Goal: Task Accomplishment & Management: Complete application form

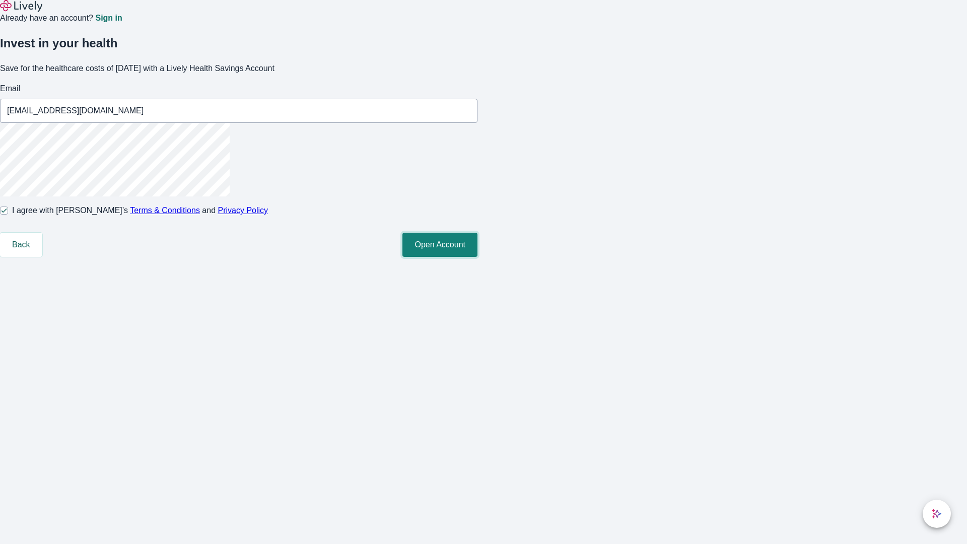
click at [478, 257] on button "Open Account" at bounding box center [440, 245] width 75 height 24
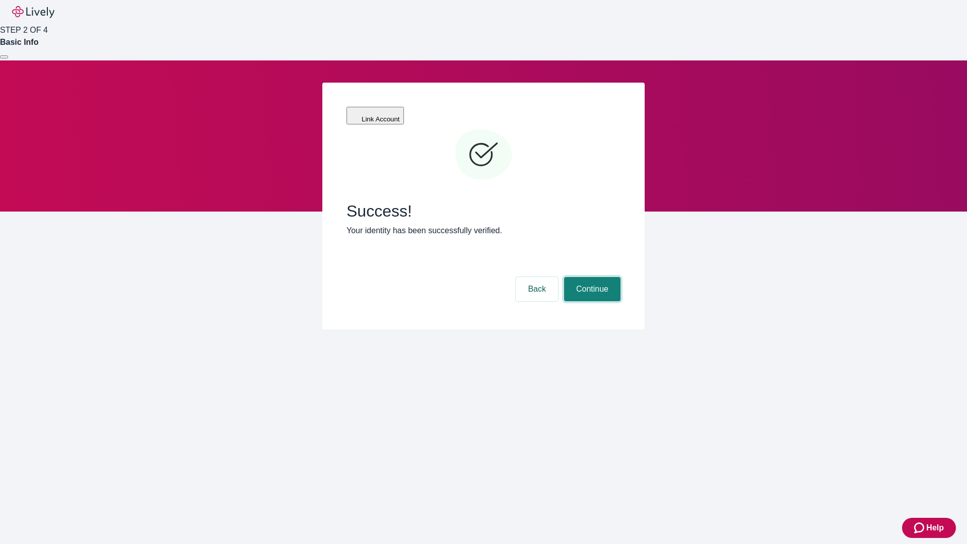
click at [591, 277] on button "Continue" at bounding box center [592, 289] width 56 height 24
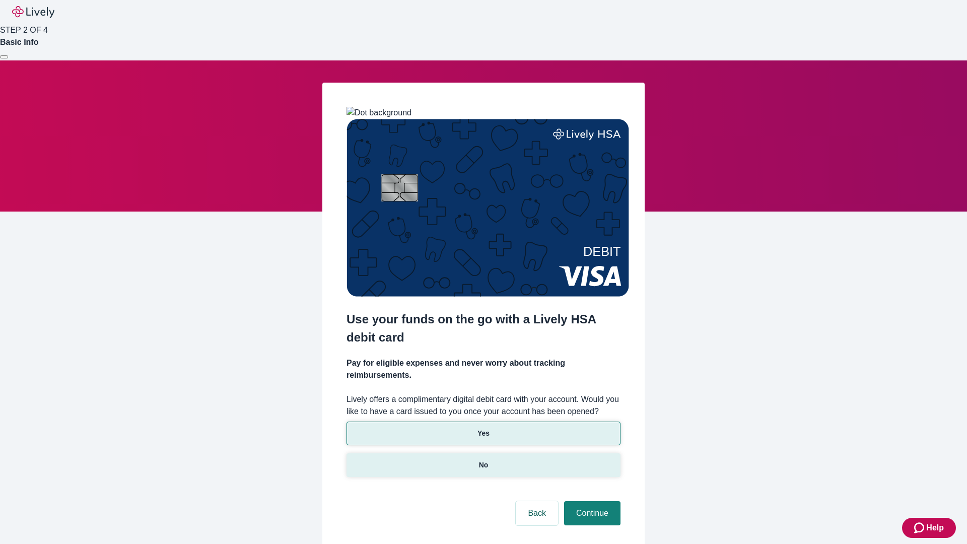
click at [483, 460] on p "No" at bounding box center [484, 465] width 10 height 11
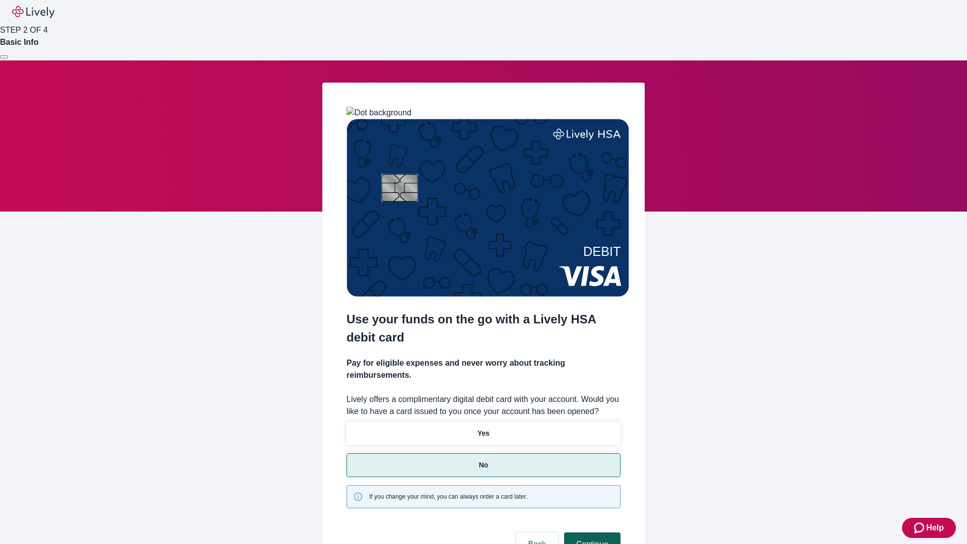
click at [591, 533] on button "Continue" at bounding box center [592, 545] width 56 height 24
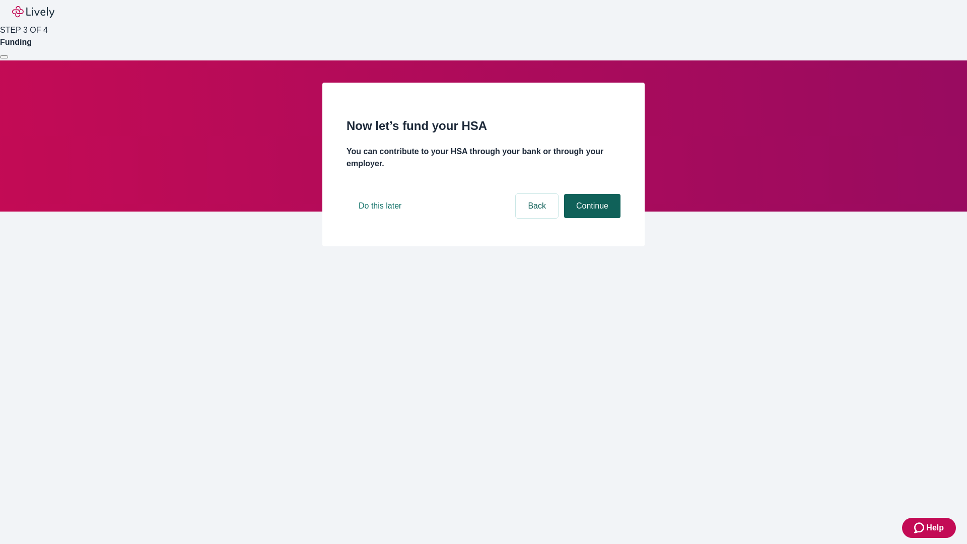
click at [591, 218] on button "Continue" at bounding box center [592, 206] width 56 height 24
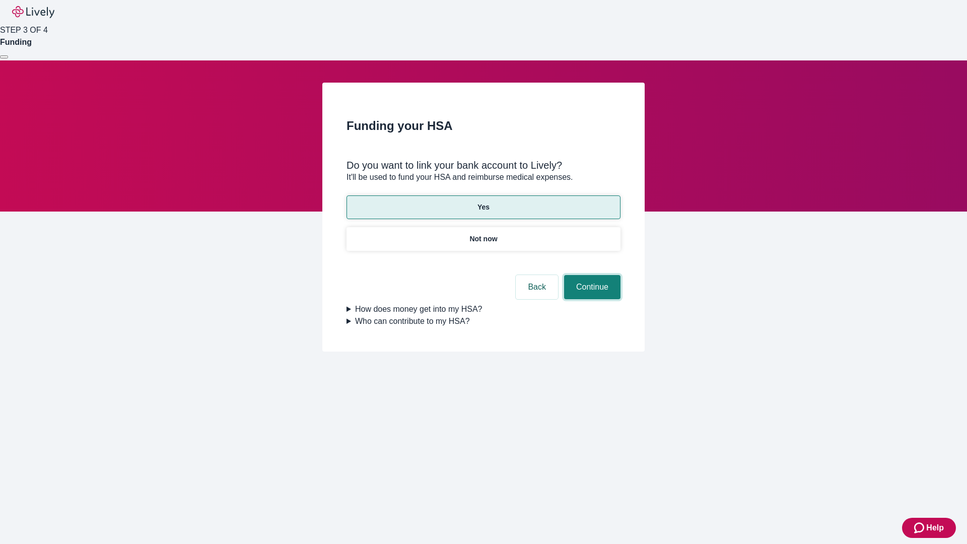
click at [591, 275] on button "Continue" at bounding box center [592, 287] width 56 height 24
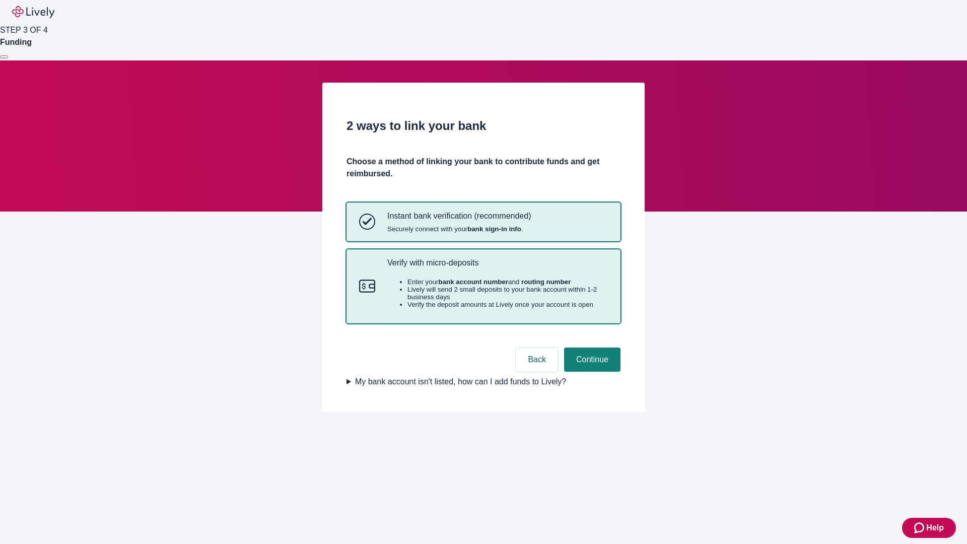
click at [497, 268] on p "Verify with micro-deposits" at bounding box center [497, 263] width 221 height 10
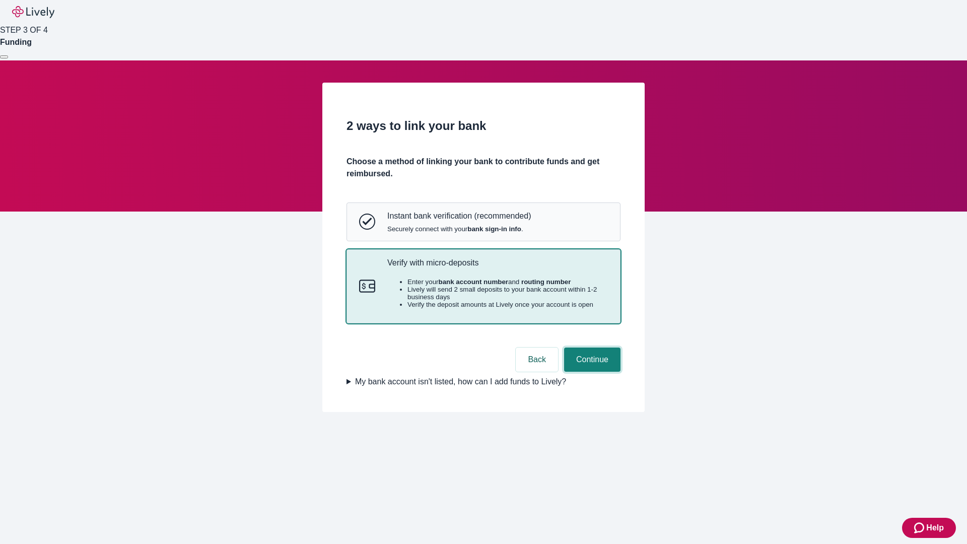
click at [591, 372] on button "Continue" at bounding box center [592, 360] width 56 height 24
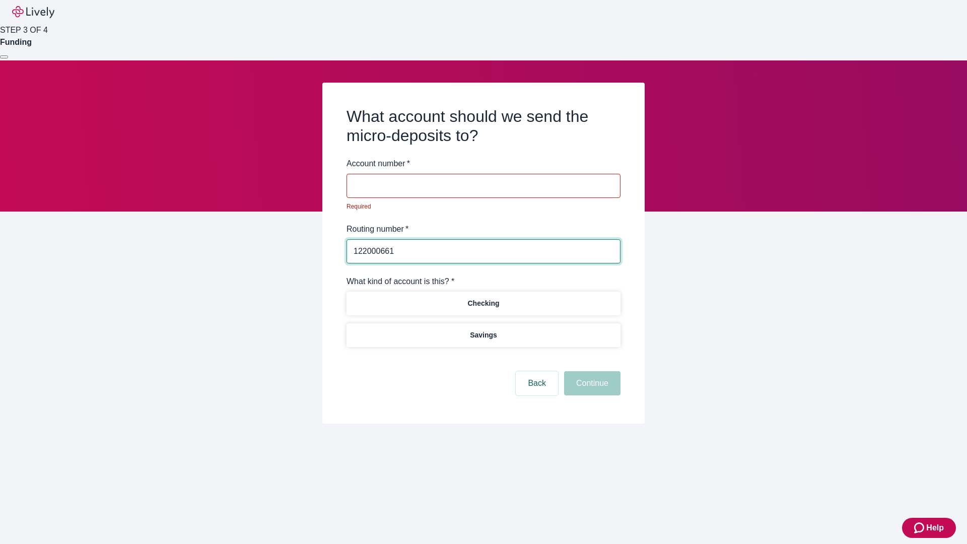
type input "122000661"
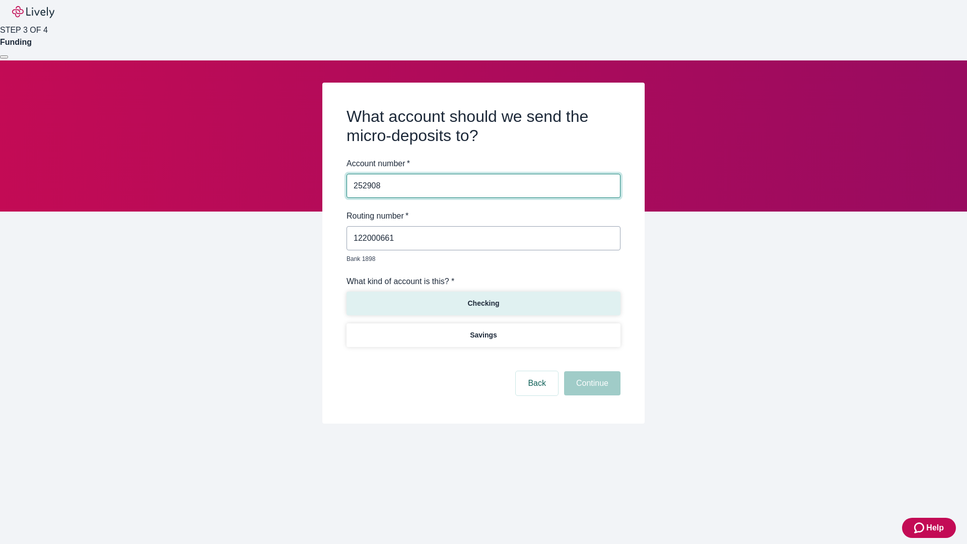
type input "252908"
click at [483, 298] on p "Checking" at bounding box center [484, 303] width 32 height 11
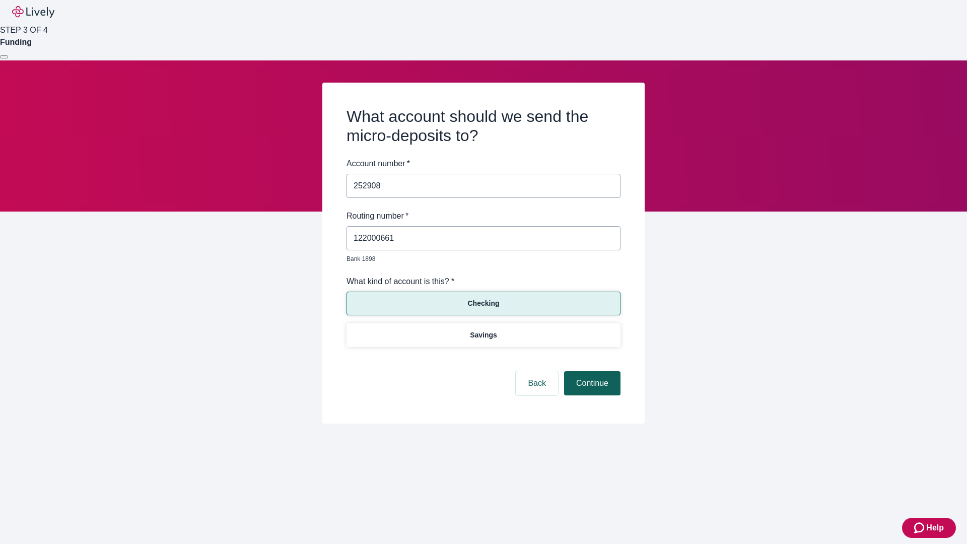
click at [591, 372] on button "Continue" at bounding box center [592, 383] width 56 height 24
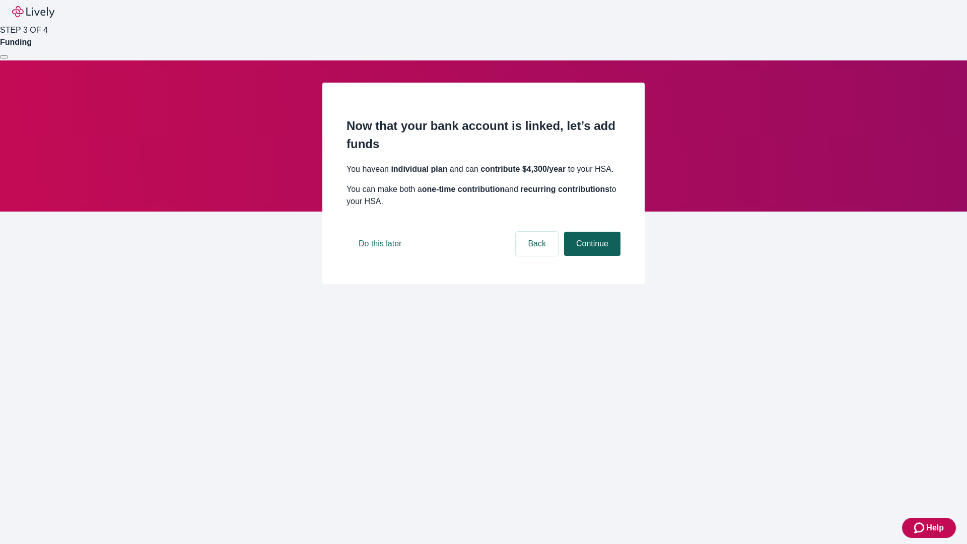
click at [591, 256] on button "Continue" at bounding box center [592, 244] width 56 height 24
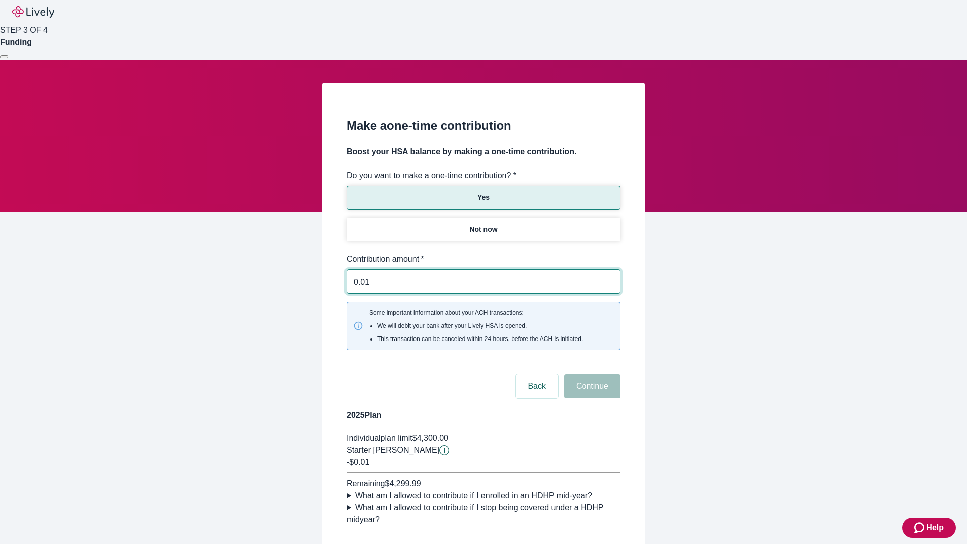
type input "0.01"
click at [591, 374] on button "Continue" at bounding box center [592, 386] width 56 height 24
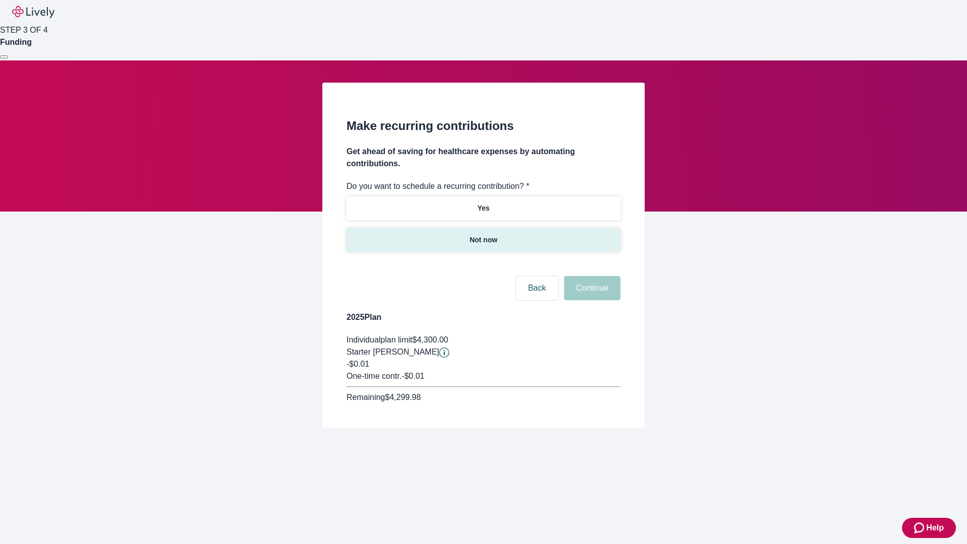
click at [483, 235] on p "Not now" at bounding box center [484, 240] width 28 height 11
click at [591, 276] on button "Continue" at bounding box center [592, 288] width 56 height 24
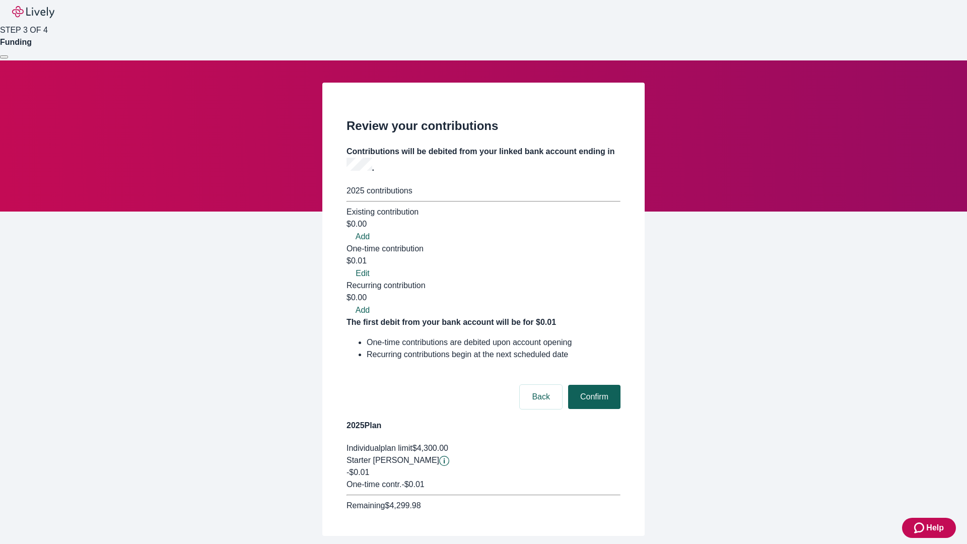
click at [593, 385] on button "Confirm" at bounding box center [594, 397] width 52 height 24
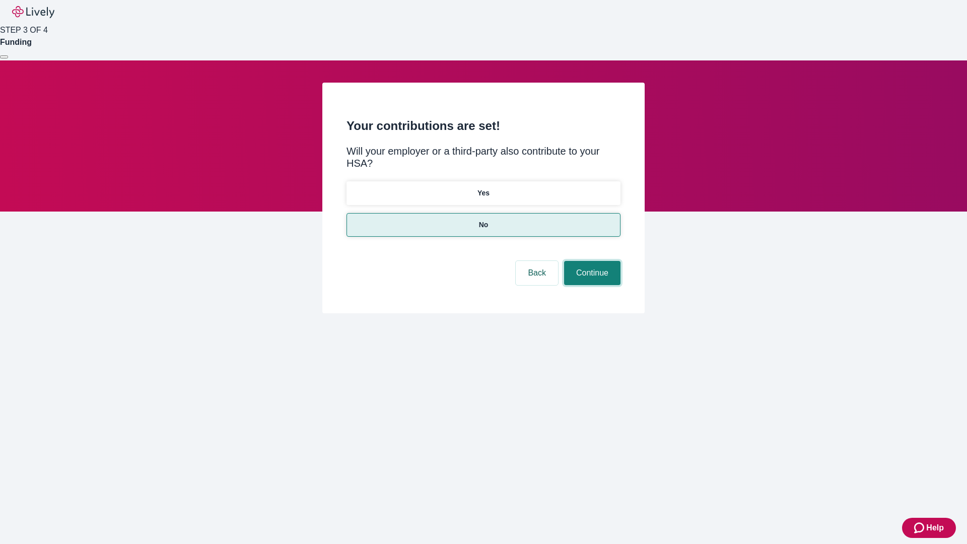
click at [591, 261] on button "Continue" at bounding box center [592, 273] width 56 height 24
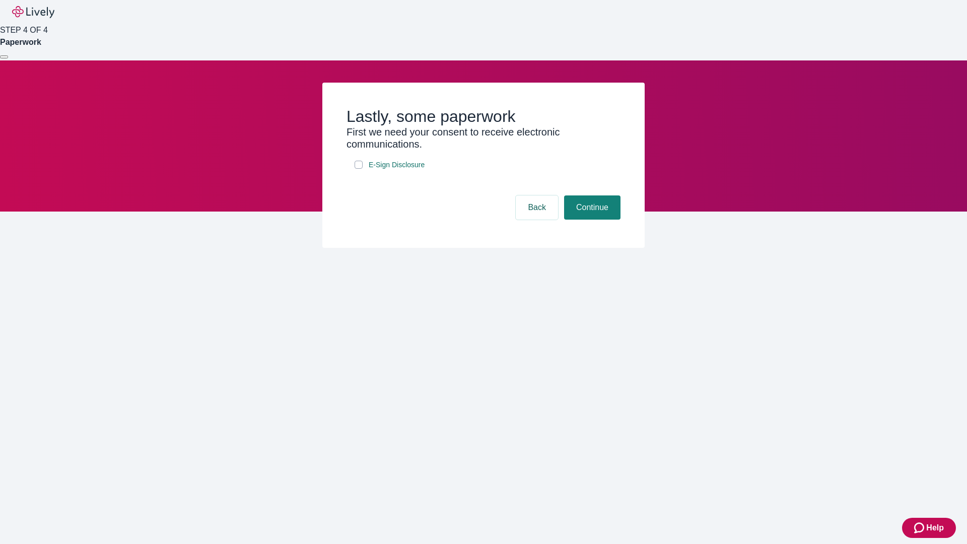
click at [359, 169] on input "E-Sign Disclosure" at bounding box center [359, 165] width 8 height 8
checkbox input "true"
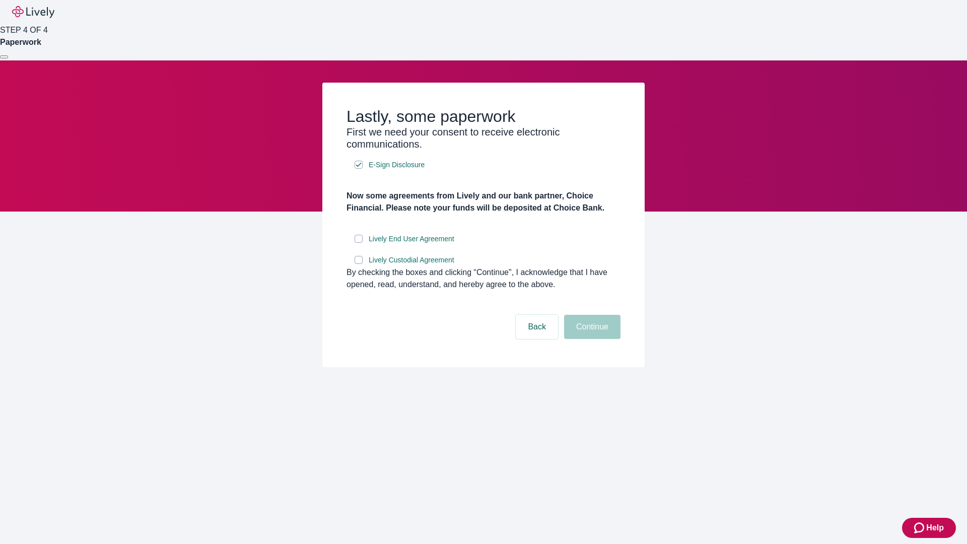
click at [359, 243] on input "Lively End User Agreement" at bounding box center [359, 239] width 8 height 8
checkbox input "true"
click at [359, 264] on input "Lively Custodial Agreement" at bounding box center [359, 260] width 8 height 8
checkbox input "true"
click at [591, 339] on button "Continue" at bounding box center [592, 327] width 56 height 24
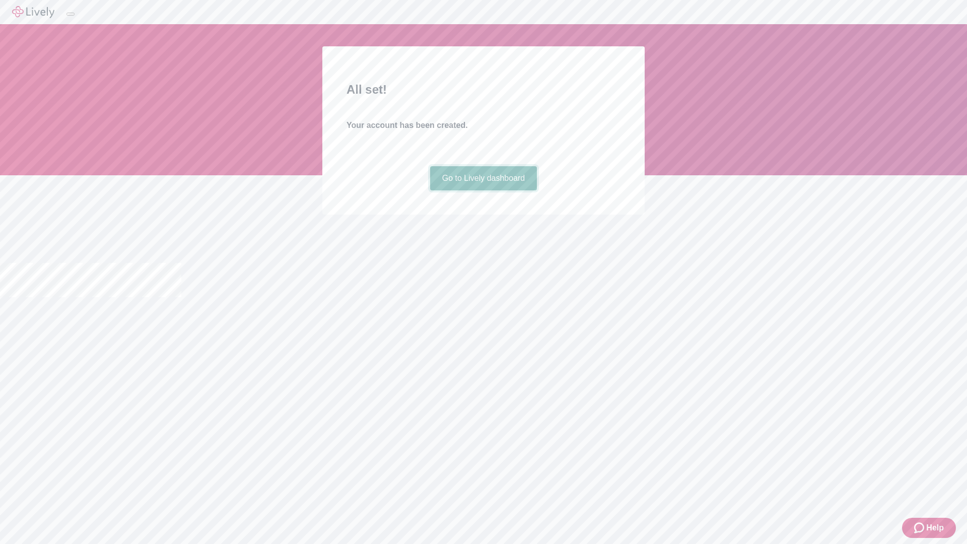
click at [483, 190] on link "Go to Lively dashboard" at bounding box center [483, 178] width 107 height 24
